Goal: Navigation & Orientation: Find specific page/section

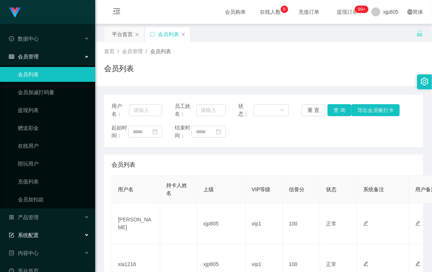
scroll to position [49, 0]
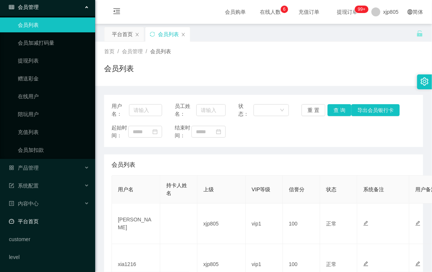
click at [39, 217] on link "平台首页" at bounding box center [49, 221] width 80 height 15
